Goal: Transaction & Acquisition: Obtain resource

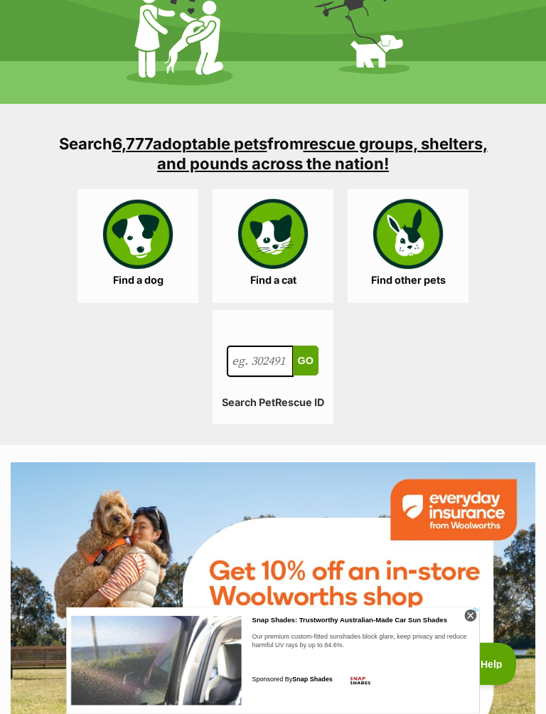
scroll to position [2050, 0]
click at [144, 230] on link "Find a dog" at bounding box center [137, 246] width 121 height 114
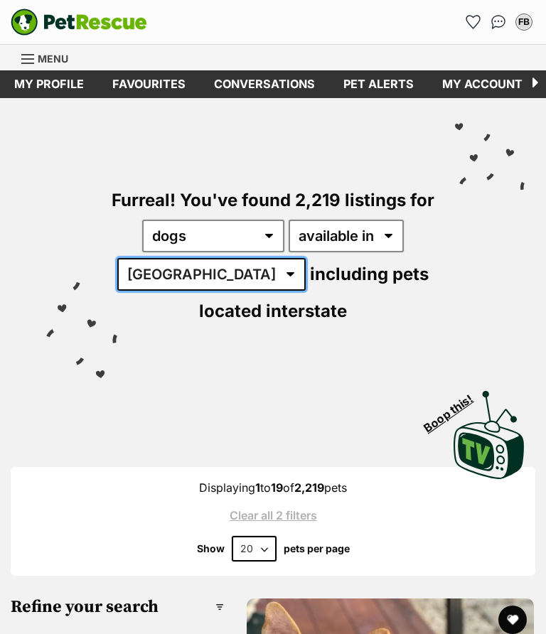
click at [172, 285] on select "Australia ACT NSW NT QLD SA TAS VIC WA" at bounding box center [211, 274] width 188 height 33
select select "VIC"
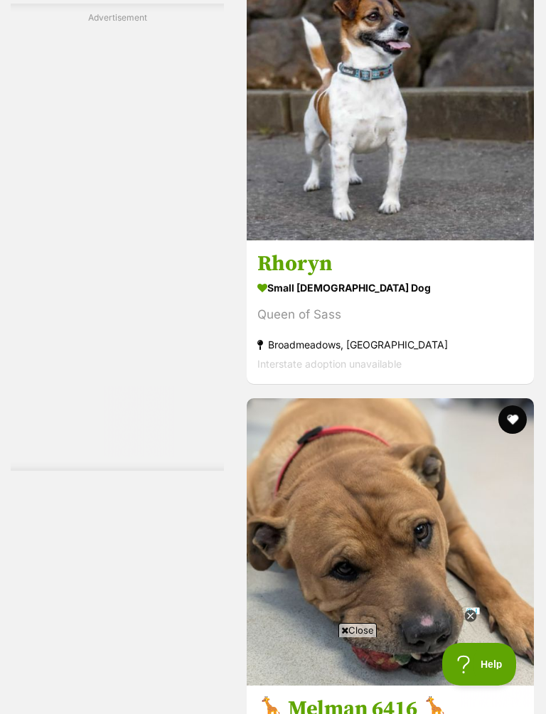
scroll to position [3513, 0]
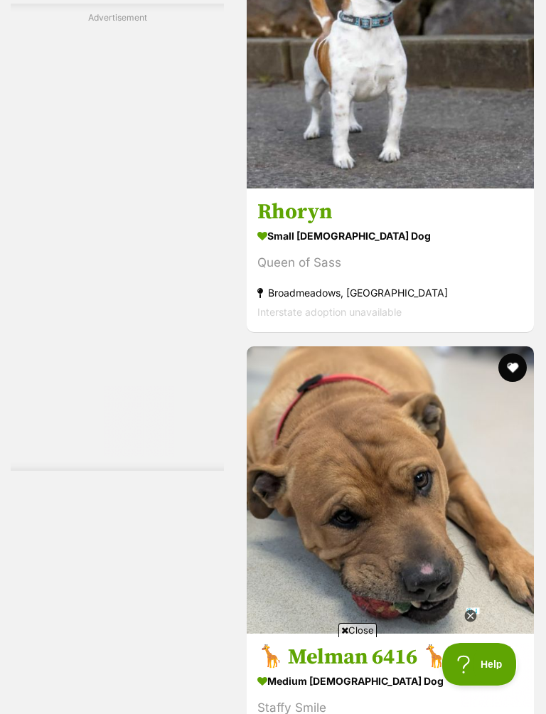
click at [465, 188] on img at bounding box center [390, 44] width 287 height 287
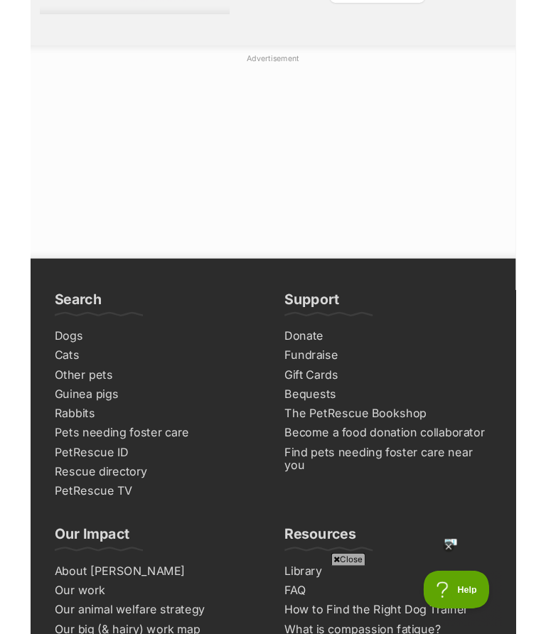
scroll to position [9802, 0]
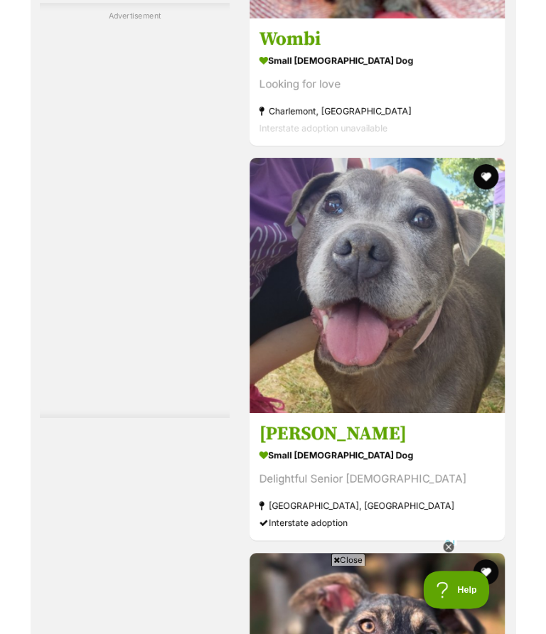
scroll to position [6791, 0]
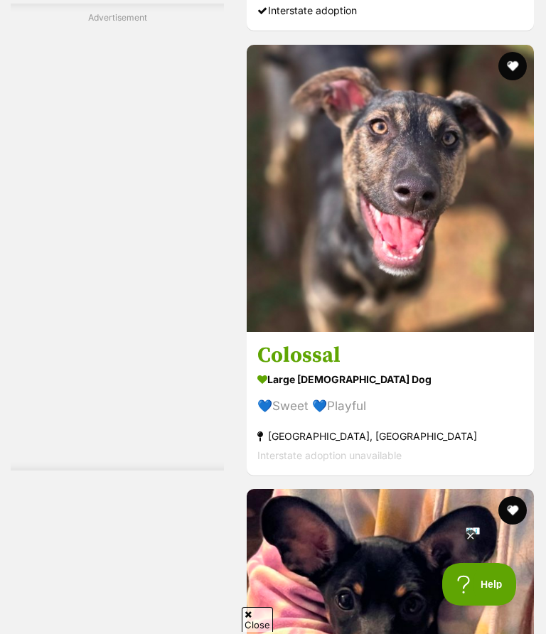
scroll to position [6751, 0]
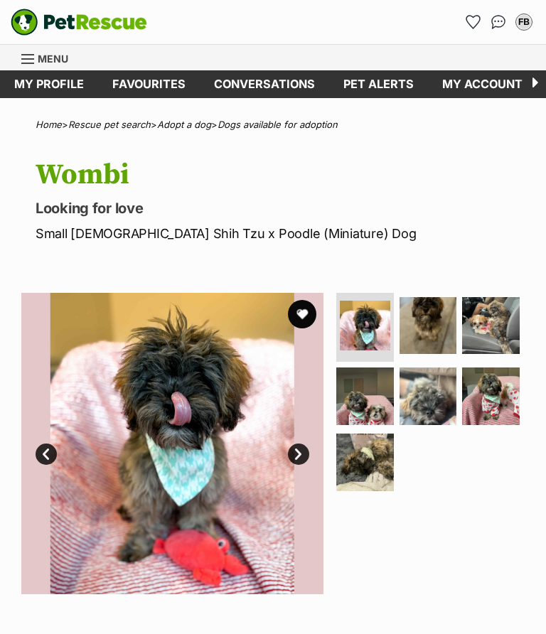
click at [294, 311] on button "favourite" at bounding box center [302, 314] width 28 height 28
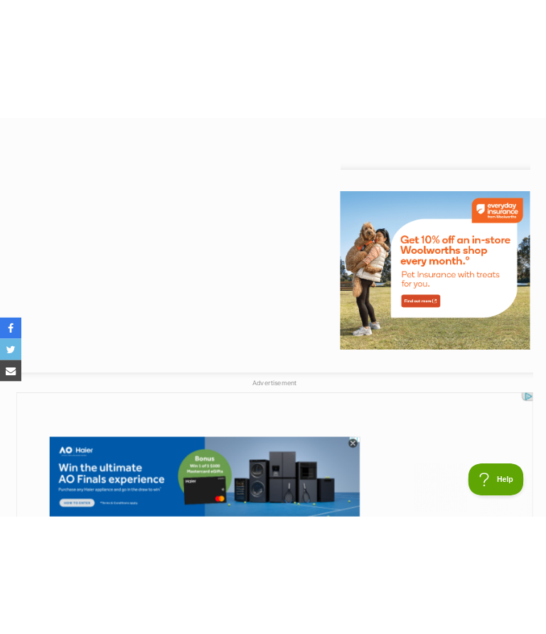
scroll to position [1255, 0]
